Goal: Navigation & Orientation: Find specific page/section

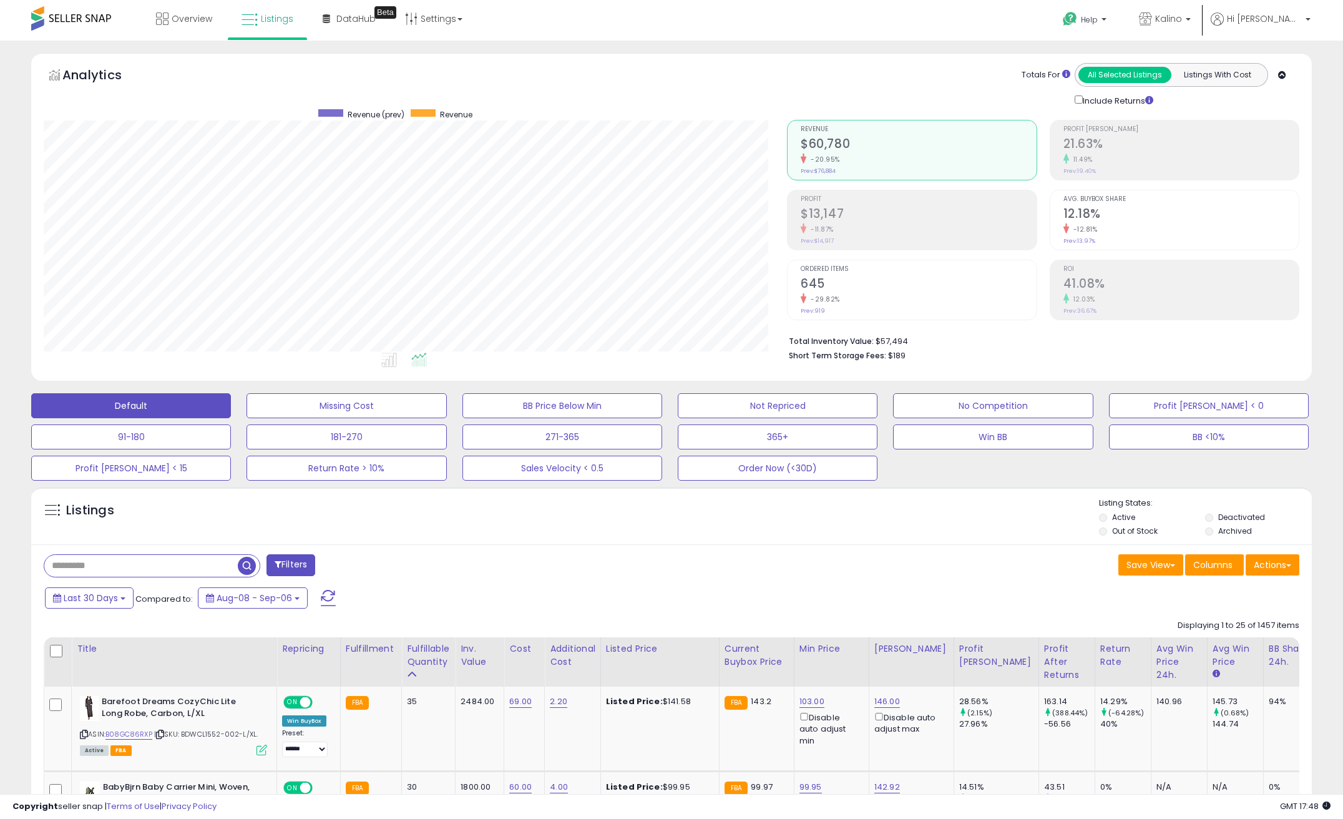
scroll to position [256, 744]
click at [919, 20] on div "Help Contact Support Search Knowledge Hub Request a Feature Kalino" at bounding box center [1102, 26] width 445 height 53
click at [178, 28] on link "Overview" at bounding box center [184, 18] width 75 height 37
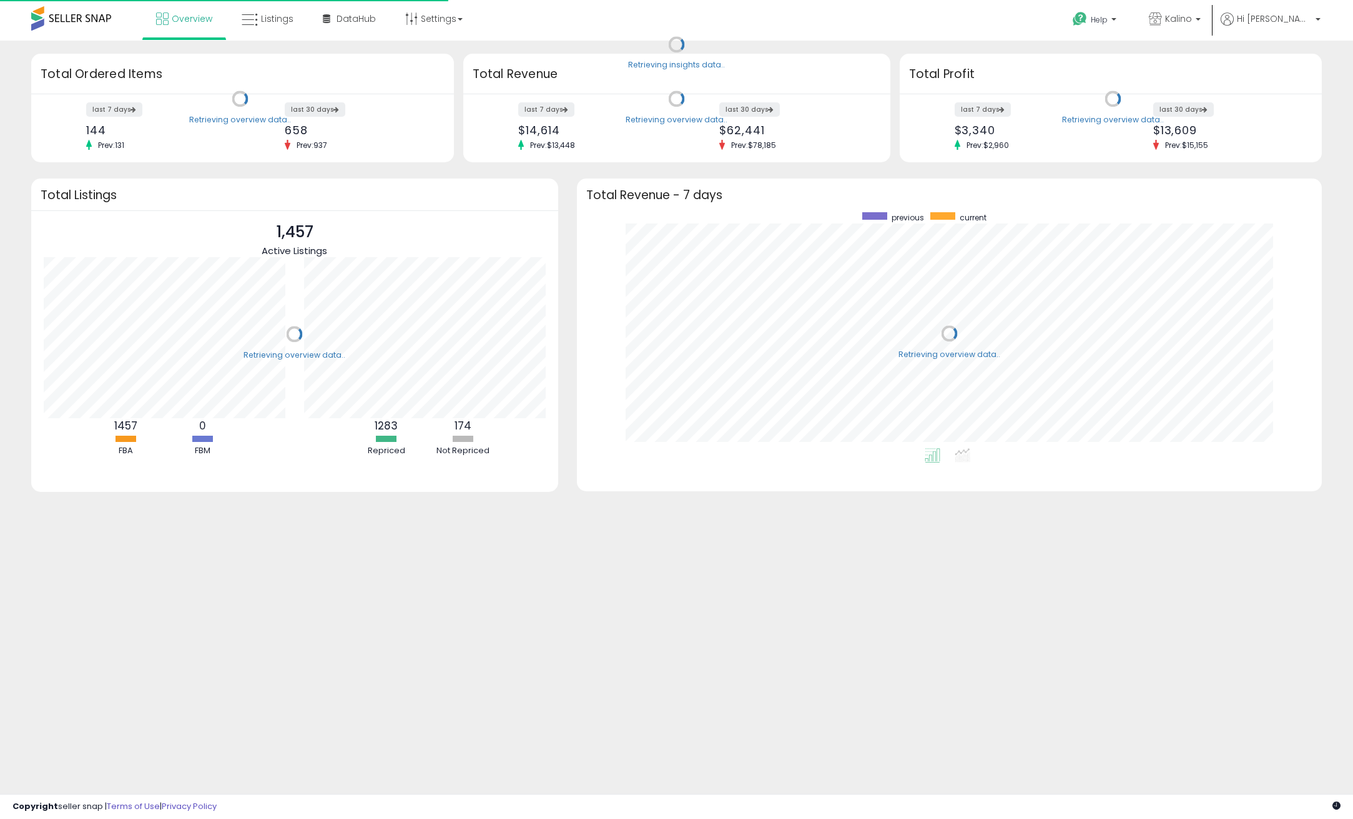
scroll to position [236, 720]
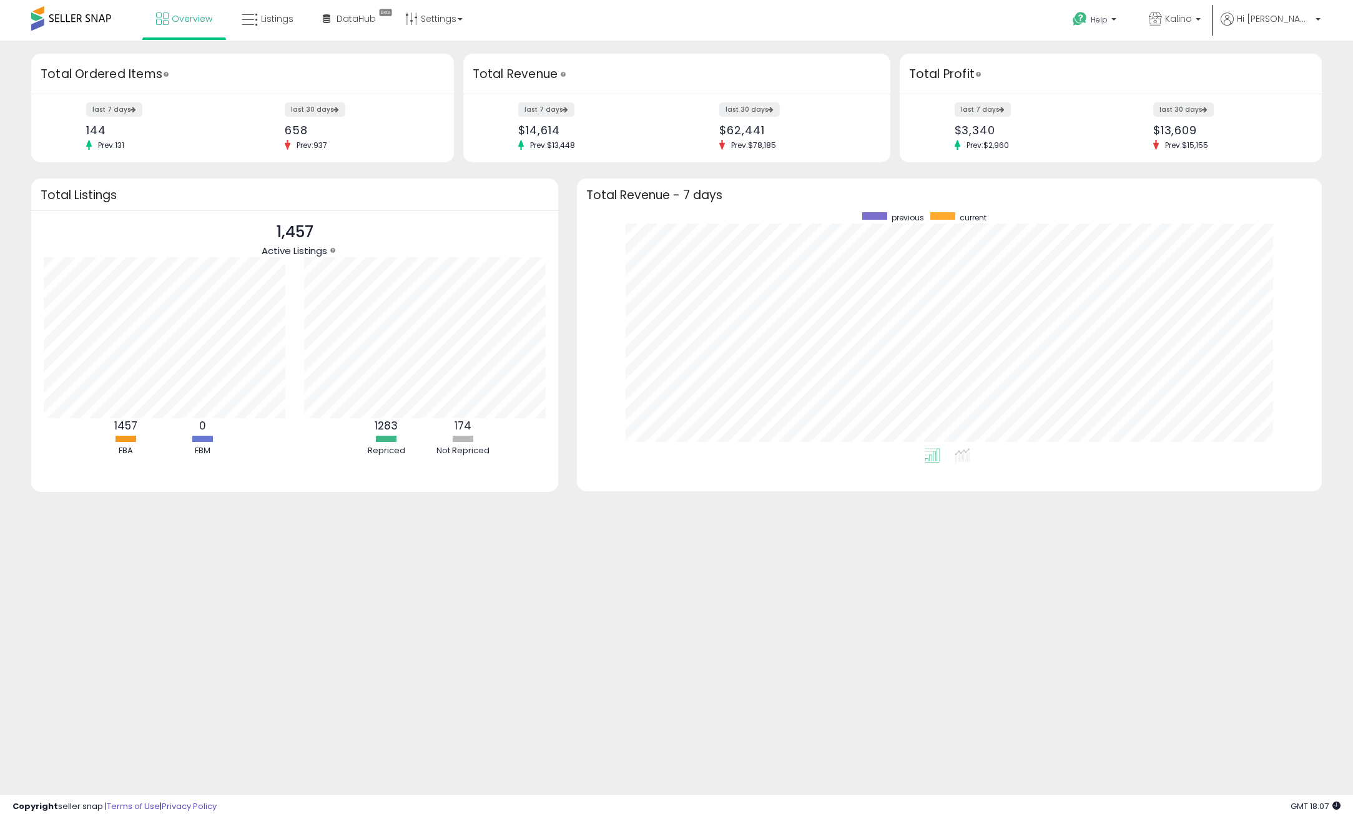
click at [636, 49] on div "Retrieving insights data.. Retrieving overview data.. Total Ordered Items last …" at bounding box center [676, 300] width 1353 height 518
click at [1335, 52] on div "Retrieving insights data.. Retrieving overview data.. Total Ordered Items last …" at bounding box center [676, 300] width 1353 height 518
click at [272, 20] on span "Listings" at bounding box center [277, 18] width 32 height 12
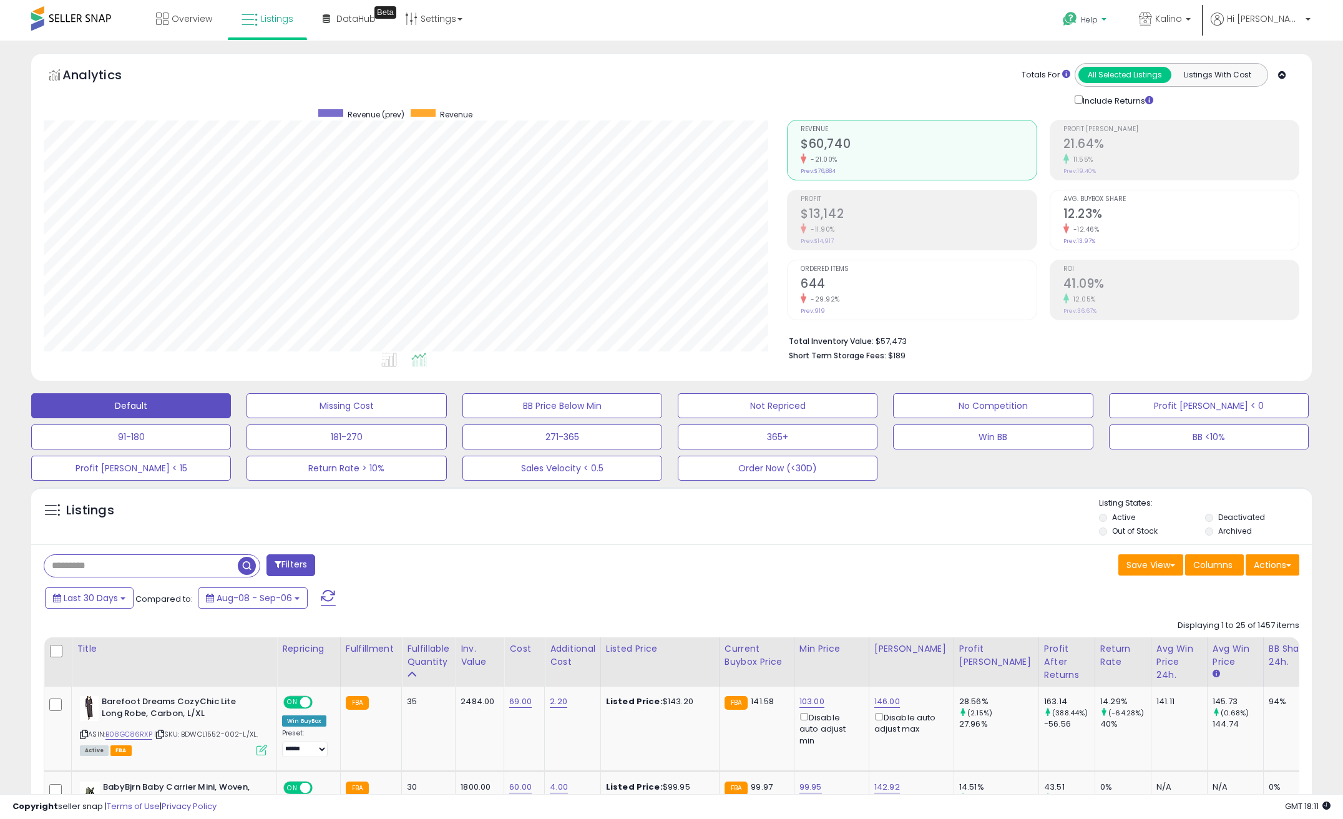
scroll to position [256, 744]
click at [182, 31] on link "Overview" at bounding box center [184, 18] width 75 height 37
